Goal: Information Seeking & Learning: Find specific fact

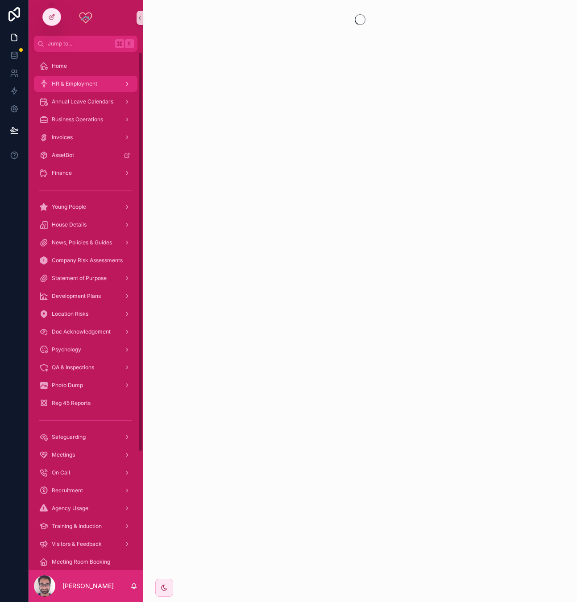
click at [79, 77] on div "HR & Employment" at bounding box center [85, 84] width 93 height 14
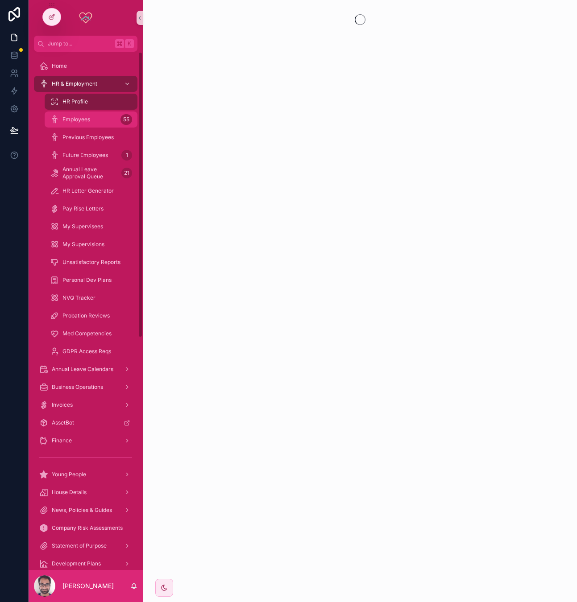
click at [83, 120] on span "Employees" at bounding box center [76, 119] width 28 height 7
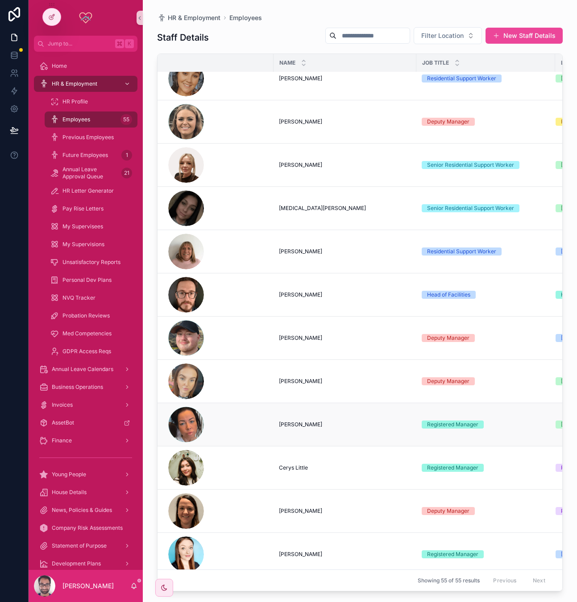
scroll to position [1888, 0]
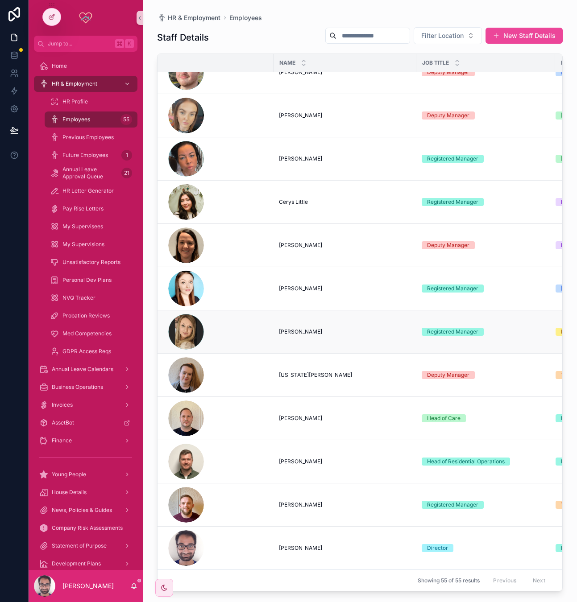
click at [309, 328] on span "[PERSON_NAME]" at bounding box center [300, 331] width 43 height 7
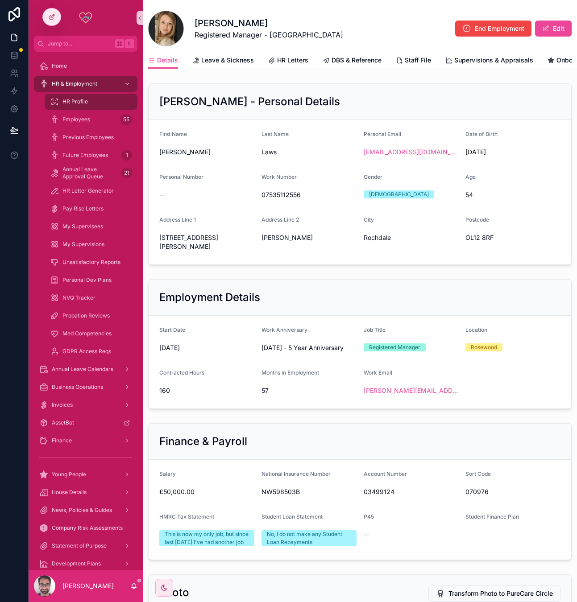
click at [304, 295] on div "Employment Details" at bounding box center [359, 297] width 401 height 14
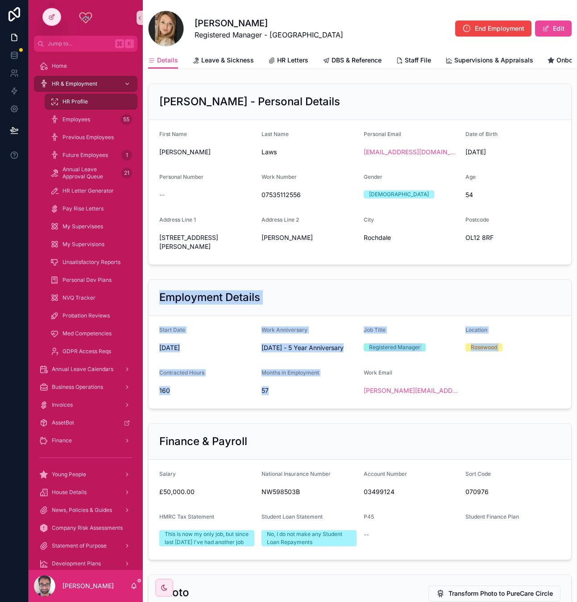
drag, startPoint x: 304, startPoint y: 295, endPoint x: 314, endPoint y: 398, distance: 103.4
click at [314, 398] on div "Employment Details Start Date [DATE] Work Anniversary [DATE] - 5 Year Anniversa…" at bounding box center [359, 344] width 423 height 130
click at [314, 398] on form "Start Date [DATE] Work Anniversary [DATE] - 5 Year Anniversary Job Title Regist…" at bounding box center [360, 362] width 422 height 93
